Goal: Task Accomplishment & Management: Use online tool/utility

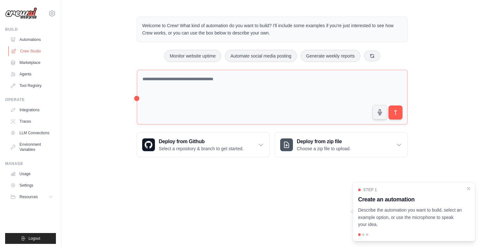
click at [24, 53] on link "Crew Studio" at bounding box center [32, 51] width 48 height 10
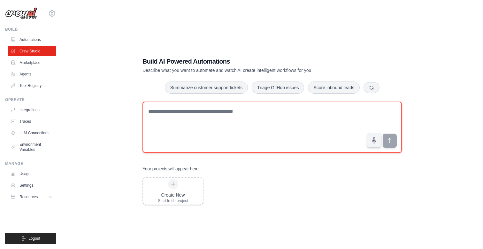
click at [187, 109] on textarea at bounding box center [272, 127] width 259 height 51
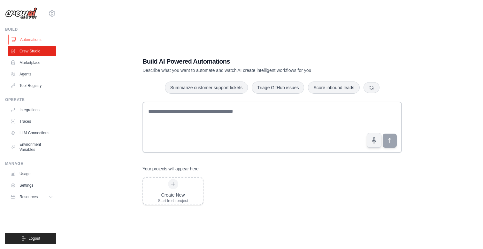
click at [24, 35] on link "Automations" at bounding box center [32, 40] width 48 height 10
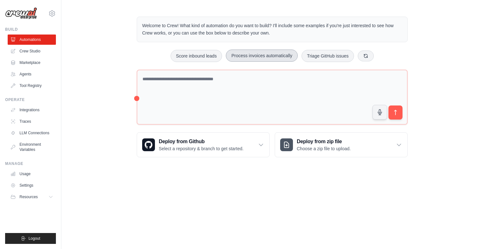
click at [276, 59] on button "Process invoices automatically" at bounding box center [262, 56] width 72 height 12
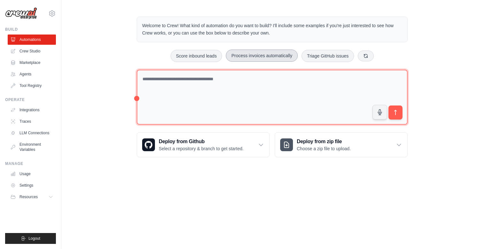
type textarea "**********"
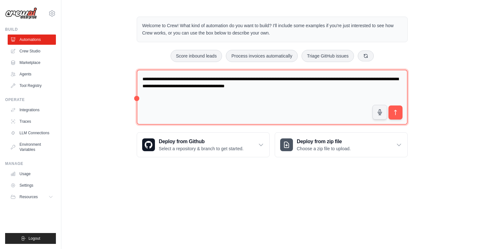
click at [390, 120] on textarea "**********" at bounding box center [272, 97] width 271 height 55
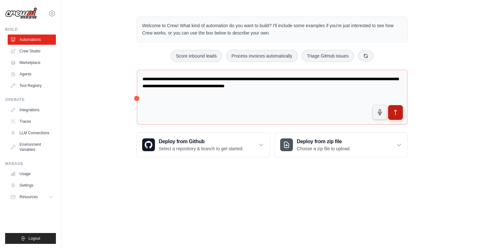
click at [393, 119] on button "submit" at bounding box center [395, 112] width 15 height 15
click at [28, 17] on img at bounding box center [21, 13] width 32 height 12
click at [48, 15] on icon at bounding box center [52, 14] width 8 height 8
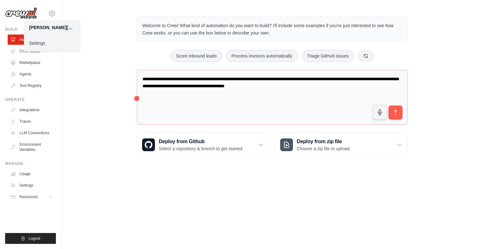
click at [39, 46] on link "Settings" at bounding box center [52, 43] width 56 height 12
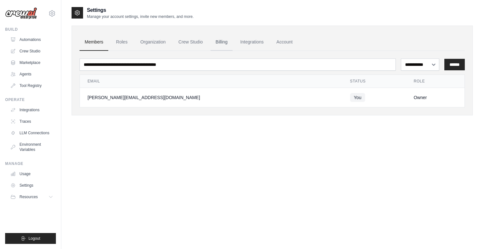
click at [219, 43] on link "Billing" at bounding box center [222, 42] width 22 height 17
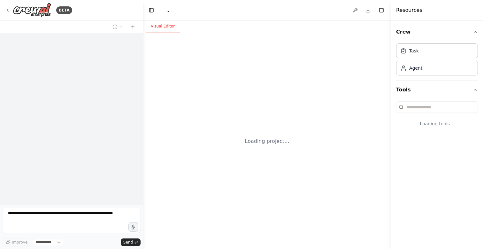
select select "****"
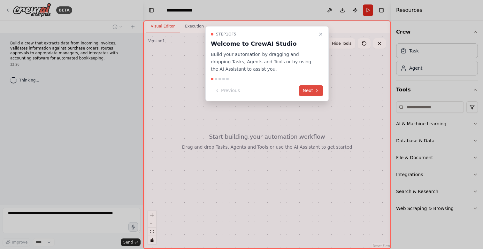
click at [309, 91] on button "Next" at bounding box center [311, 90] width 25 height 11
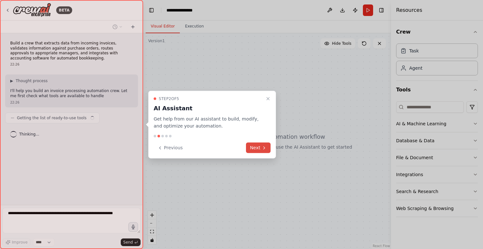
click at [260, 144] on button "Next" at bounding box center [258, 148] width 25 height 11
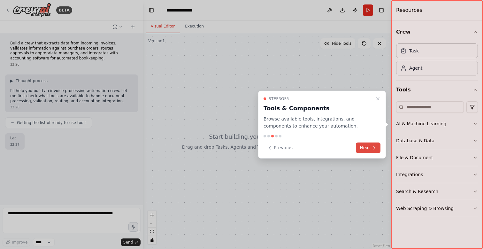
click at [371, 150] on button "Next" at bounding box center [368, 148] width 25 height 11
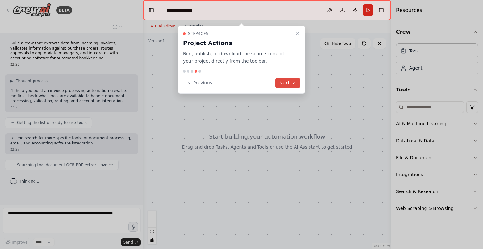
click at [290, 86] on button "Next" at bounding box center [287, 83] width 25 height 11
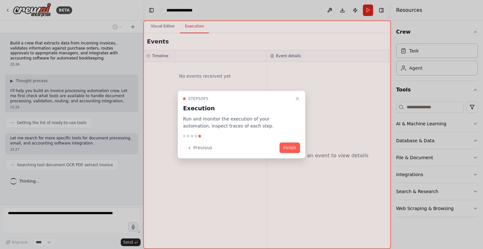
scroll to position [3, 0]
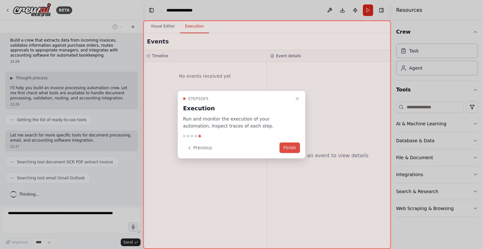
click at [288, 143] on button "Finish" at bounding box center [290, 148] width 20 height 11
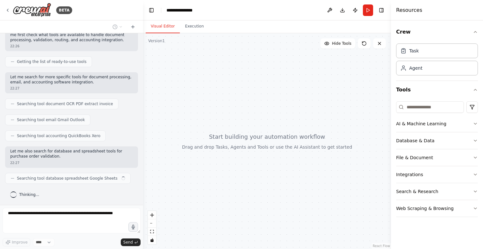
scroll to position [61, 0]
click at [414, 156] on button "File & Document" at bounding box center [437, 157] width 82 height 17
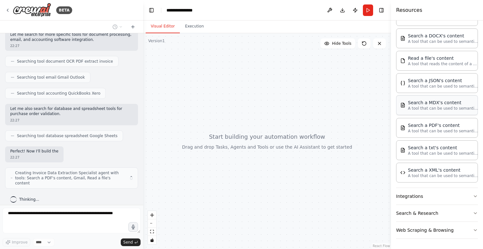
scroll to position [108, 0]
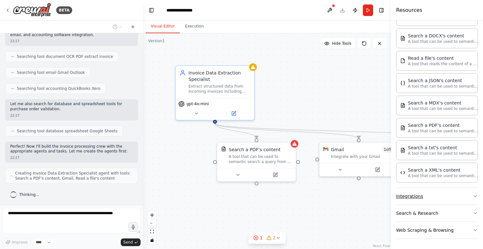
click at [419, 195] on button "Integrations" at bounding box center [437, 196] width 82 height 17
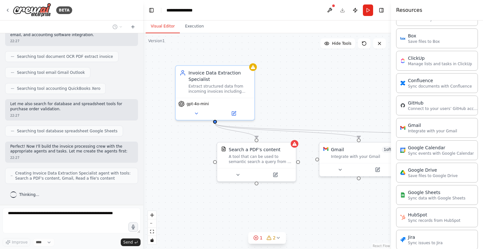
scroll to position [365, 0]
click at [334, 208] on div ".deletable-edge-delete-btn { width: 20px; height: 20px; border: 0px solid #ffff…" at bounding box center [267, 141] width 248 height 216
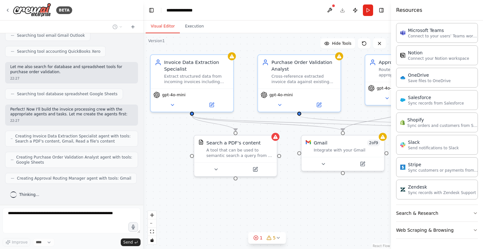
scroll to position [166, 0]
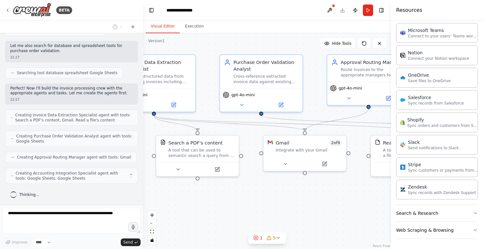
drag, startPoint x: 346, startPoint y: 218, endPoint x: 220, endPoint y: 209, distance: 127.2
click at [220, 209] on div ".deletable-edge-delete-btn { width: 20px; height: 20px; border: 0px solid #ffff…" at bounding box center [267, 141] width 248 height 216
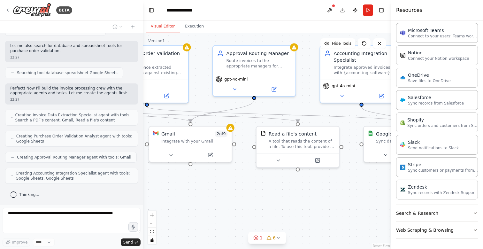
drag, startPoint x: 256, startPoint y: 191, endPoint x: 219, endPoint y: 196, distance: 37.7
click at [219, 195] on div ".deletable-edge-delete-btn { width: 20px; height: 20px; border: 0px solid #ffff…" at bounding box center [267, 141] width 248 height 216
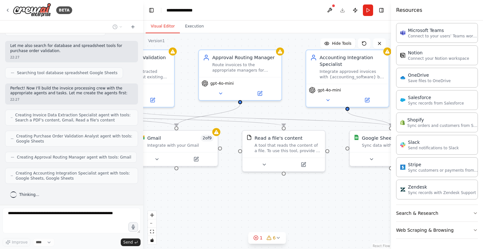
drag, startPoint x: 313, startPoint y: 181, endPoint x: 249, endPoint y: 183, distance: 63.9
click at [251, 183] on div ".deletable-edge-delete-btn { width: 20px; height: 20px; border: 0px solid #ffff…" at bounding box center [267, 141] width 248 height 216
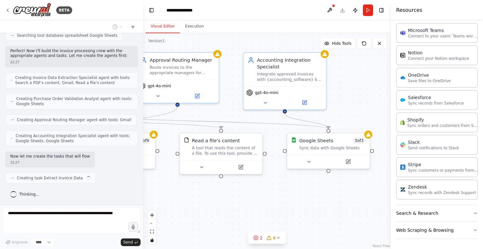
scroll to position [209, 0]
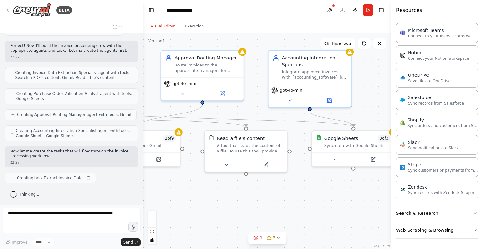
drag, startPoint x: 263, startPoint y: 176, endPoint x: 345, endPoint y: 174, distance: 82.5
click at [345, 174] on div ".deletable-edge-delete-btn { width: 20px; height: 20px; border: 0px solid #ffff…" at bounding box center [267, 141] width 248 height 216
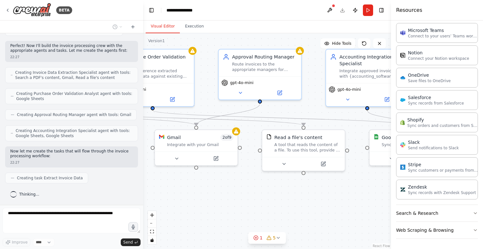
drag, startPoint x: 242, startPoint y: 216, endPoint x: 311, endPoint y: 208, distance: 69.8
click at [310, 208] on div ".deletable-edge-delete-btn { width: 20px; height: 20px; border: 0px solid #ffff…" at bounding box center [267, 141] width 248 height 216
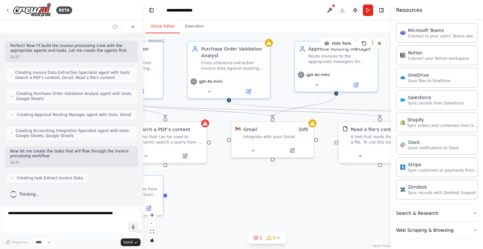
drag, startPoint x: 325, startPoint y: 205, endPoint x: 368, endPoint y: 217, distance: 45.1
click at [367, 215] on div ".deletable-edge-delete-btn { width: 20px; height: 20px; border: 0px solid #ffff…" at bounding box center [267, 141] width 248 height 216
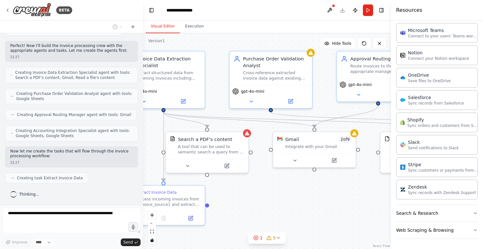
drag, startPoint x: 303, startPoint y: 169, endPoint x: 324, endPoint y: 182, distance: 24.5
click at [317, 175] on div ".deletable-edge-delete-btn { width: 20px; height: 20px; border: 0px solid #ffff…" at bounding box center [267, 141] width 248 height 216
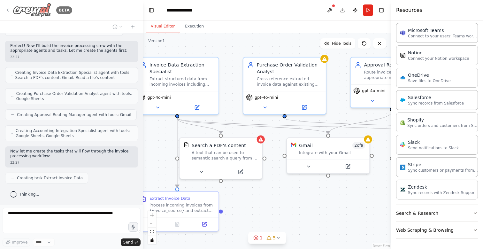
click at [9, 9] on icon at bounding box center [7, 10] width 5 height 5
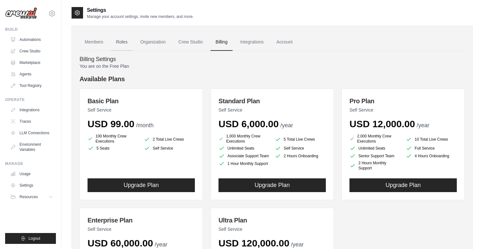
click at [123, 39] on link "Roles" at bounding box center [122, 42] width 22 height 17
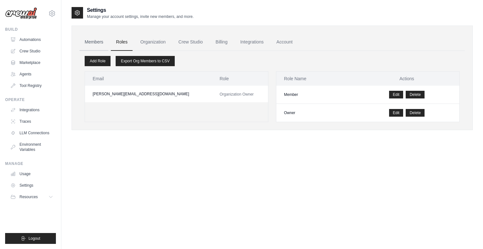
click at [92, 44] on link "Members" at bounding box center [94, 42] width 29 height 17
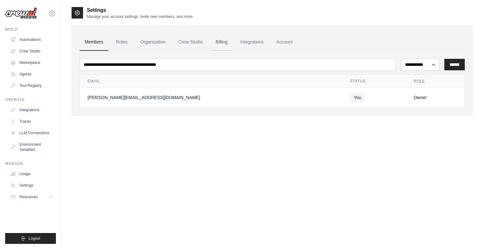
click at [220, 40] on link "Billing" at bounding box center [222, 42] width 22 height 17
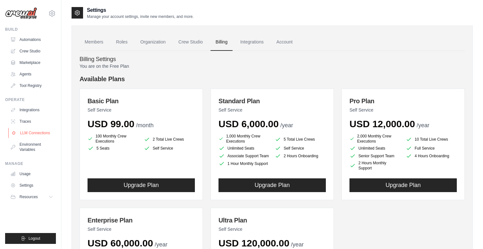
click at [44, 135] on link "LLM Connections" at bounding box center [32, 133] width 48 height 10
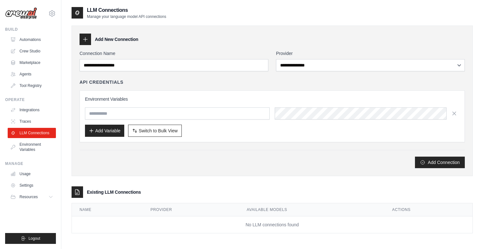
click at [333, 47] on div "**********" at bounding box center [272, 101] width 401 height 151
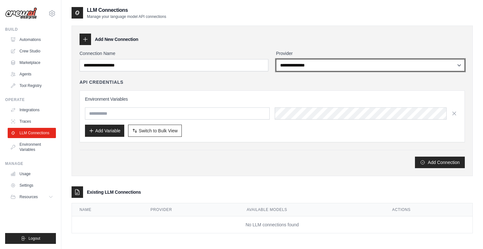
click at [328, 62] on select "**********" at bounding box center [370, 65] width 189 height 12
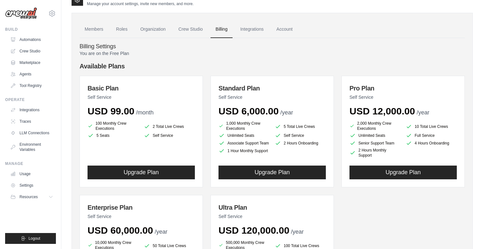
scroll to position [1, 0]
